Goal: Task Accomplishment & Management: Manage account settings

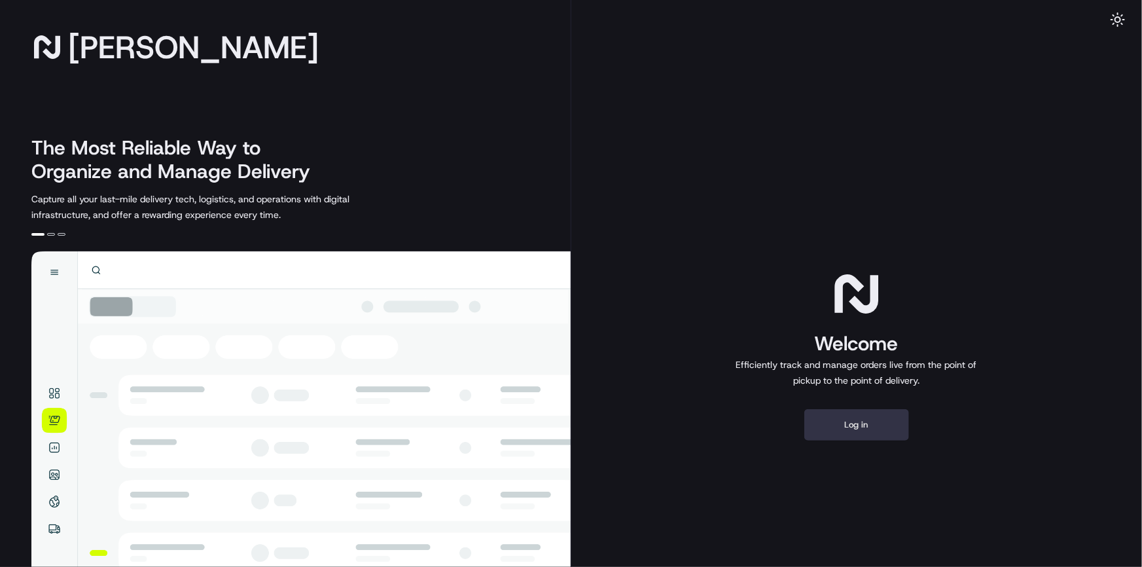
click at [834, 429] on button "Log in" at bounding box center [857, 424] width 105 height 31
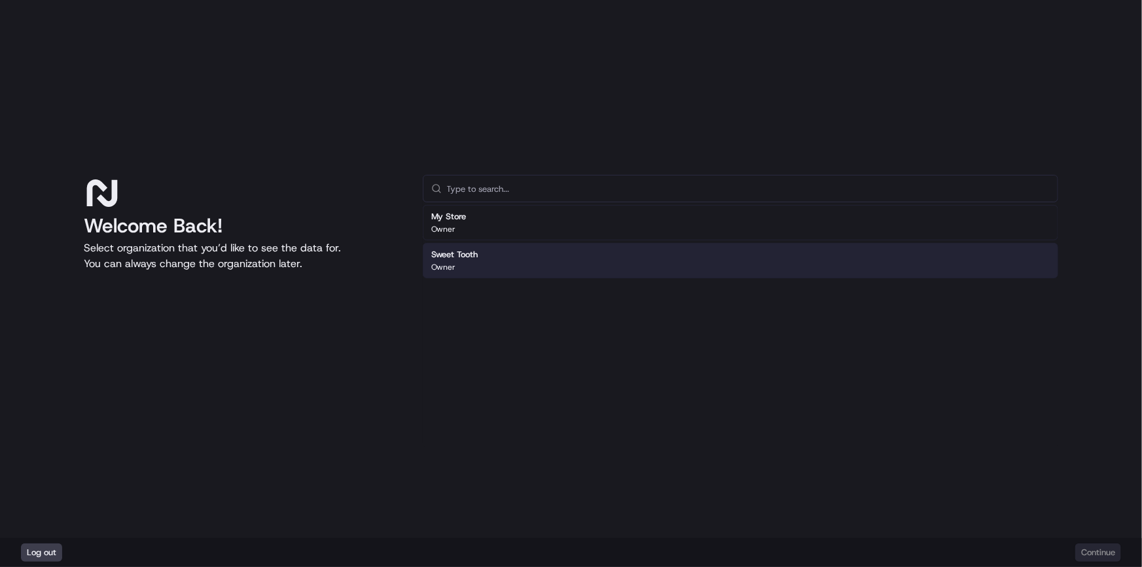
click at [467, 275] on div "Sweet Tooth Owner" at bounding box center [741, 260] width 636 height 35
click at [1080, 541] on div "Log out Continue" at bounding box center [571, 552] width 1142 height 29
click at [1087, 551] on button "Continue" at bounding box center [1099, 552] width 46 height 18
